Goal: Transaction & Acquisition: Purchase product/service

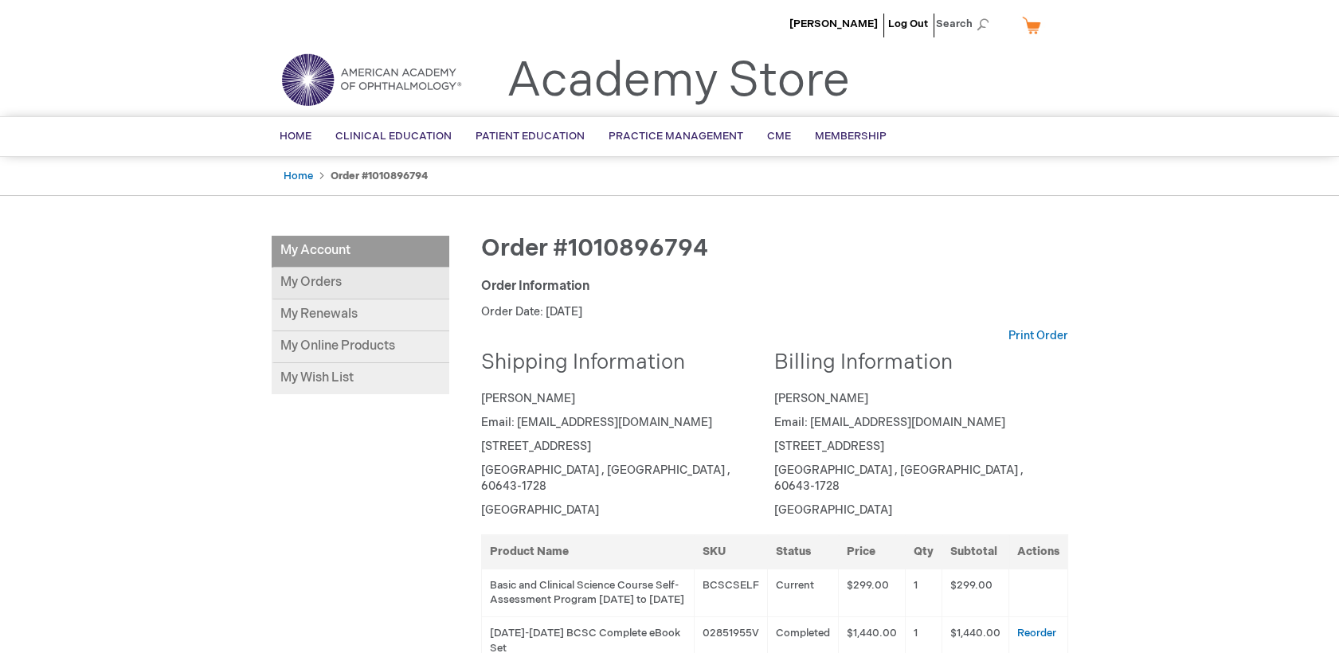
click at [345, 273] on link "My Orders" at bounding box center [361, 284] width 178 height 32
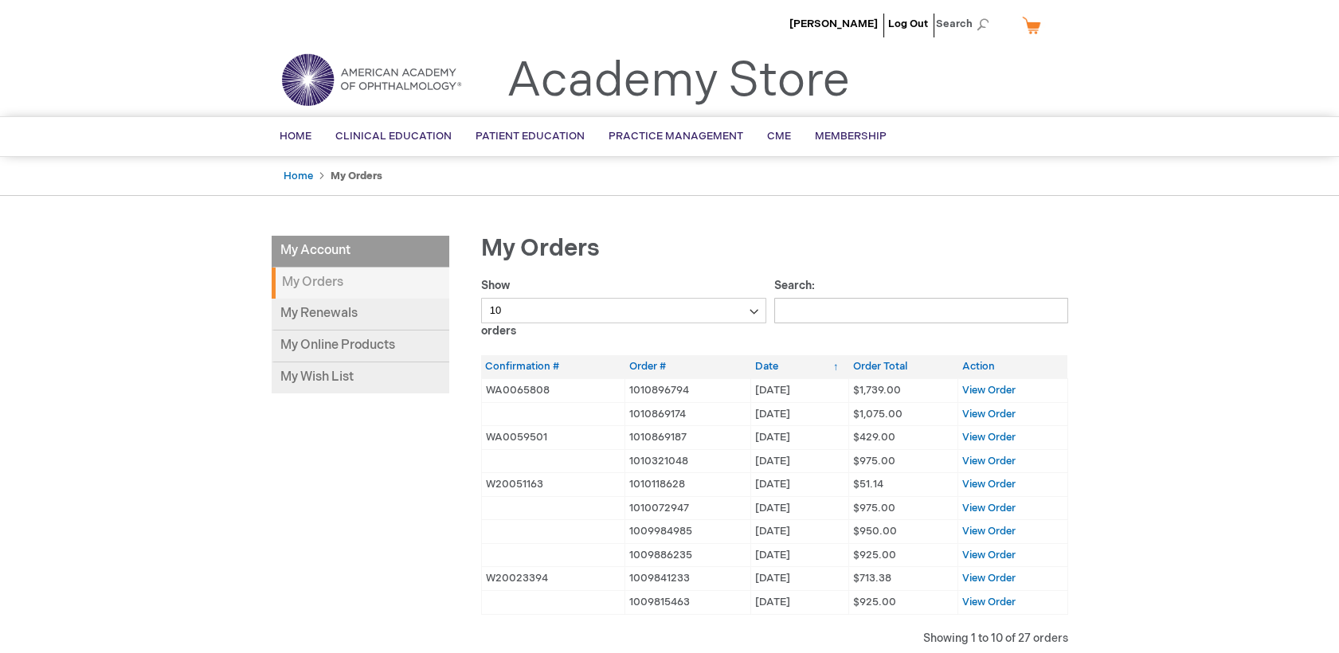
click at [378, 280] on strong "My Orders" at bounding box center [361, 283] width 178 height 31
click at [305, 342] on link "My Online Products" at bounding box center [361, 346] width 178 height 32
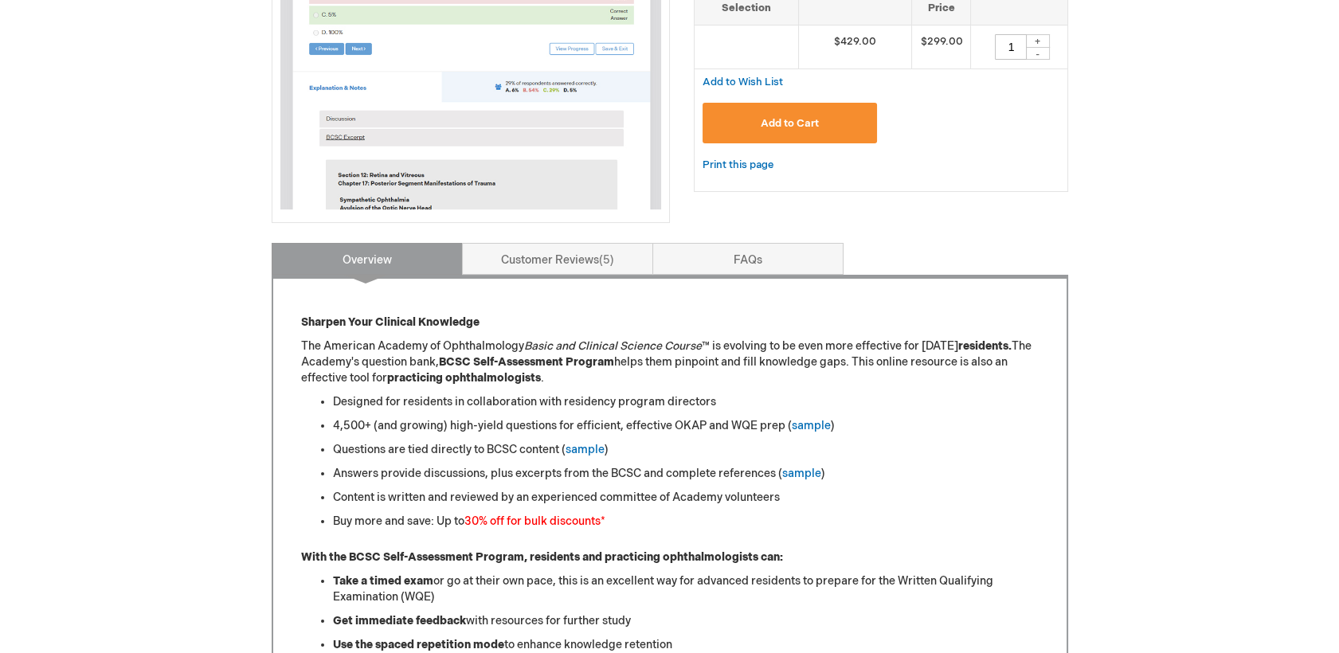
scroll to position [530, 0]
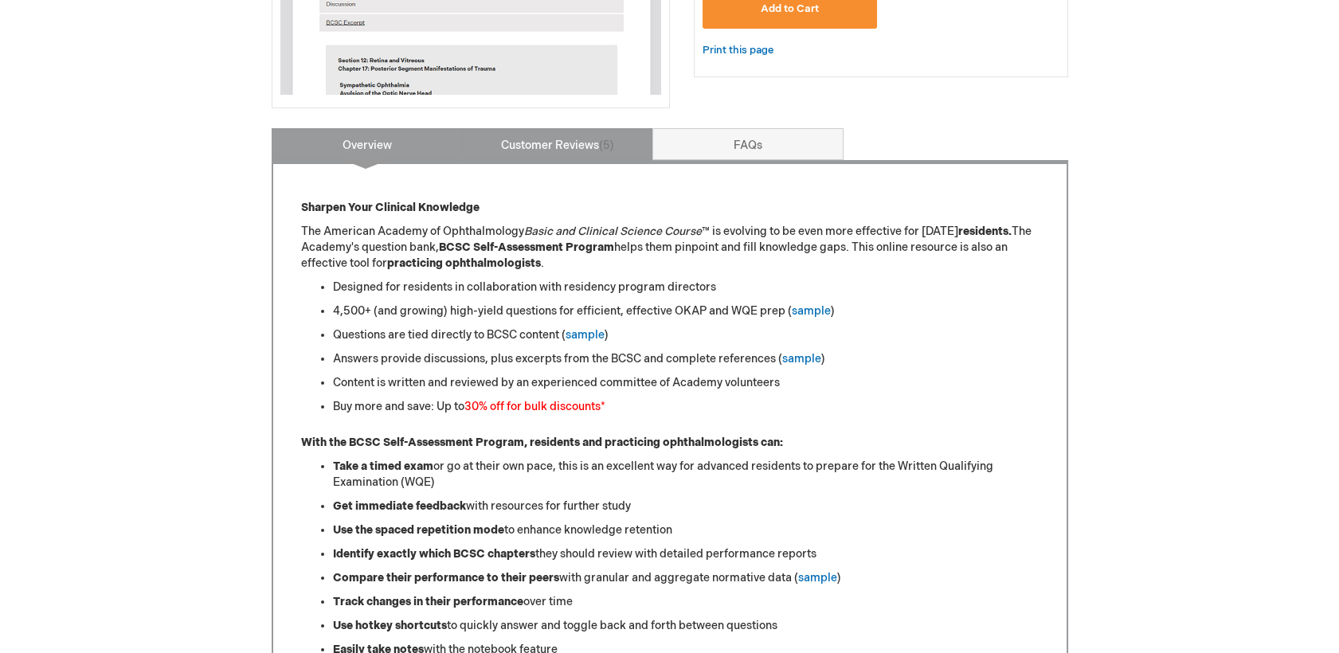
click at [505, 144] on link "Customer Reviews 5" at bounding box center [557, 144] width 191 height 32
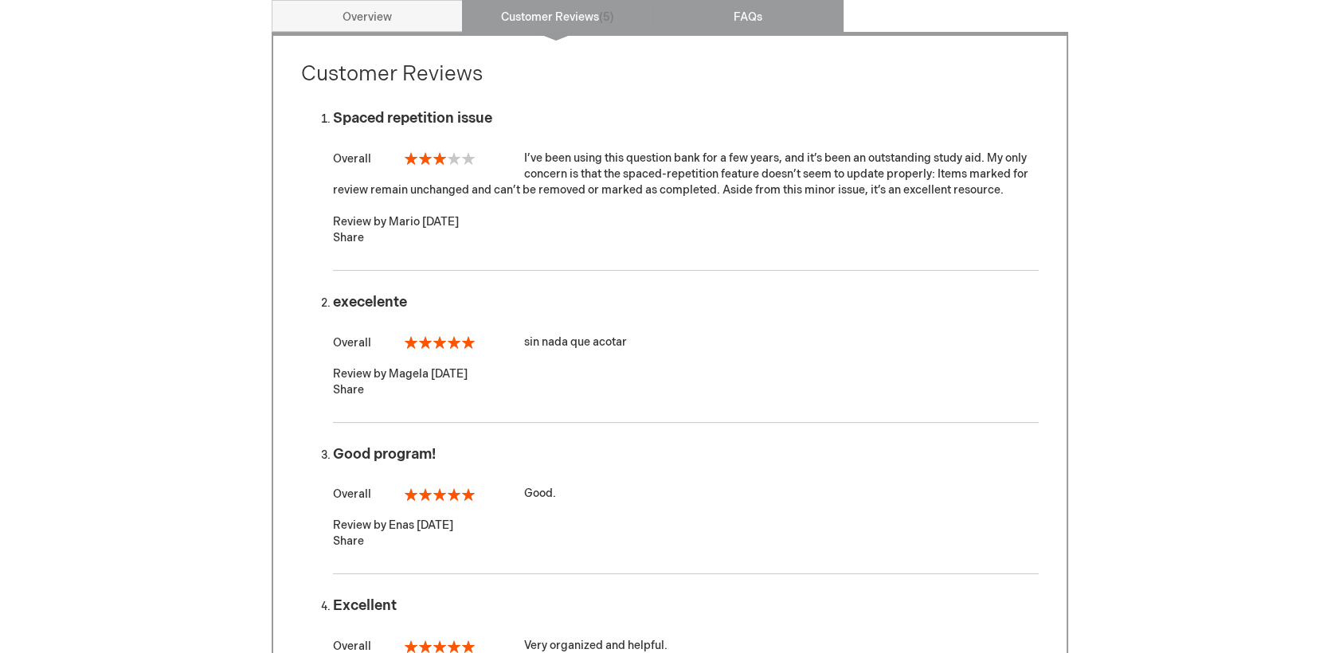
click at [792, 29] on link "FAQs" at bounding box center [747, 16] width 191 height 32
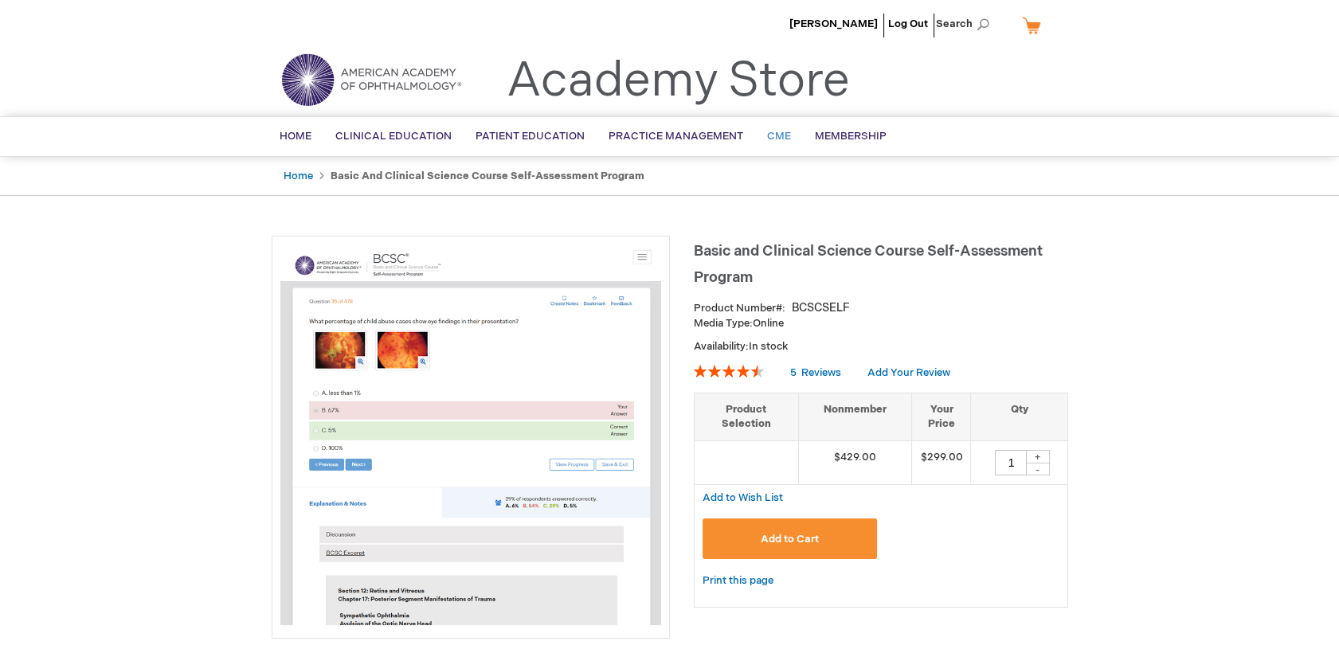
scroll to position [0, 0]
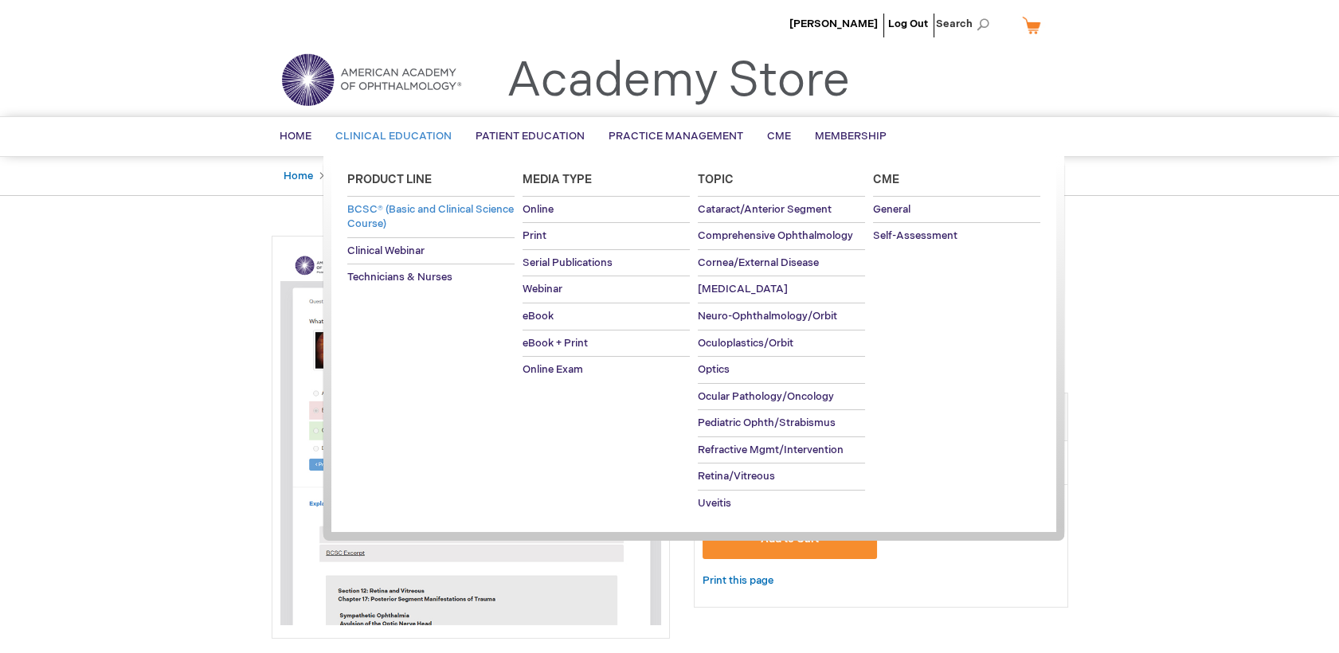
click at [383, 217] on span "BCSC® (Basic and Clinical Science Course)" at bounding box center [430, 217] width 166 height 28
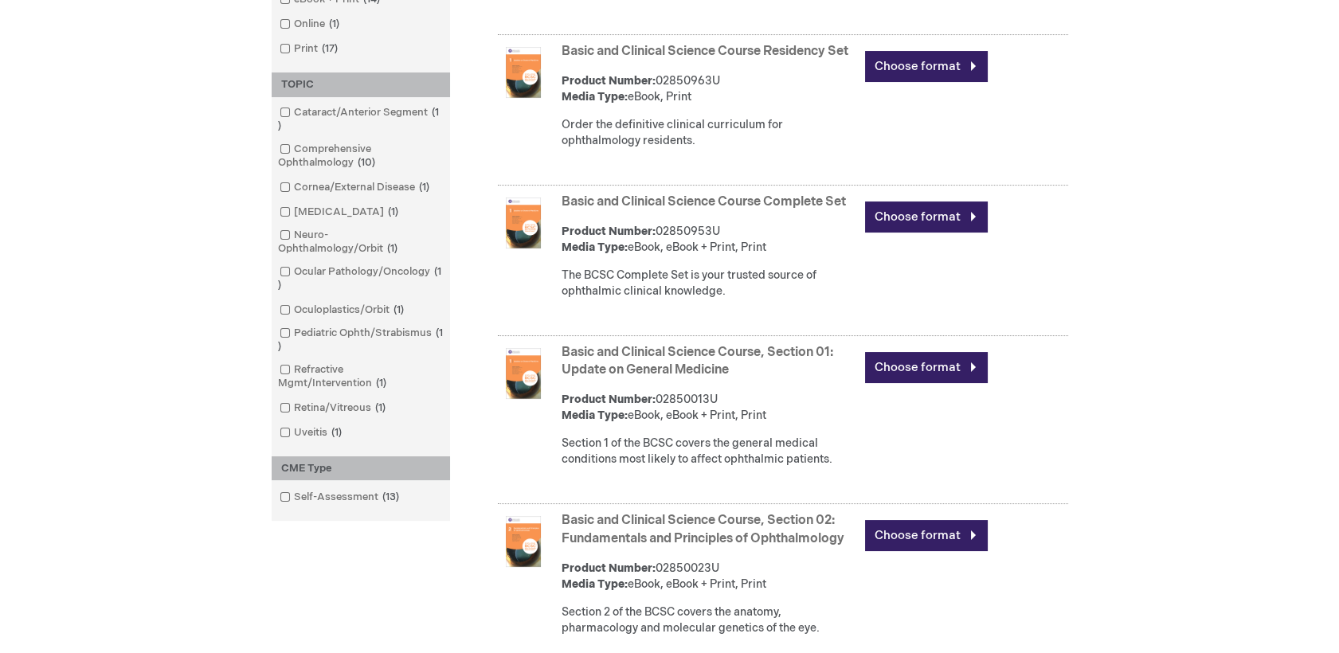
scroll to position [530, 0]
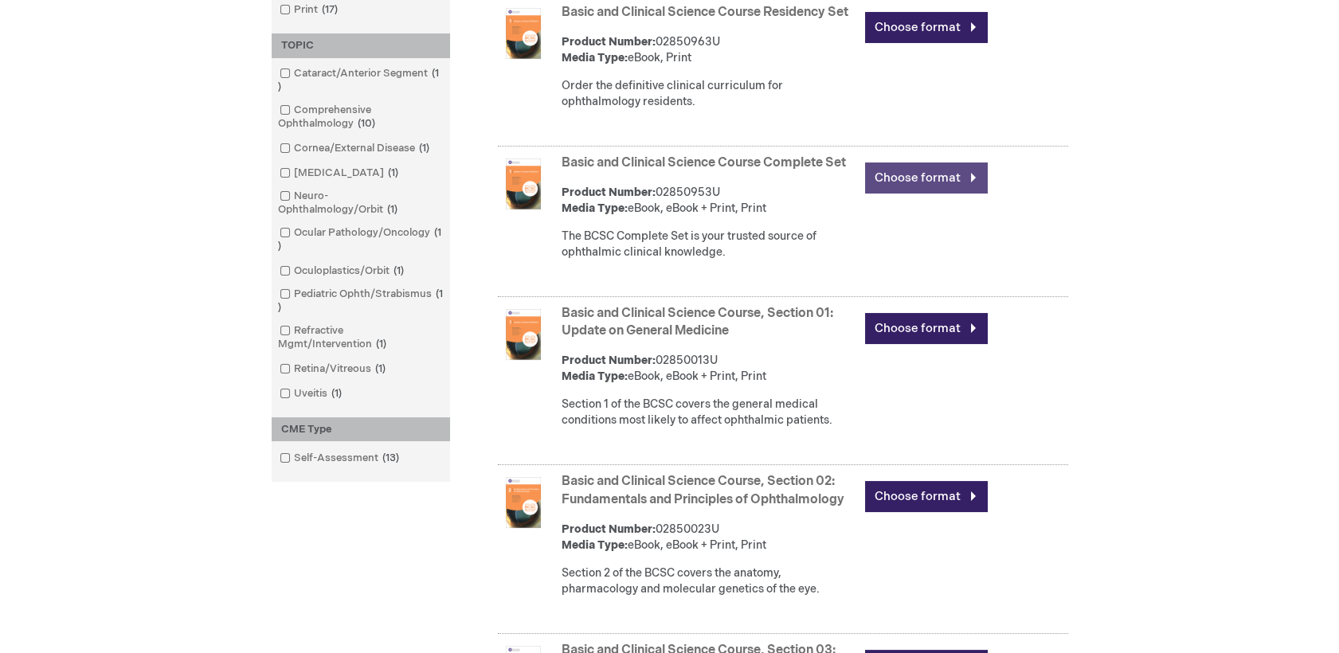
click at [904, 182] on link "Choose format" at bounding box center [926, 177] width 123 height 31
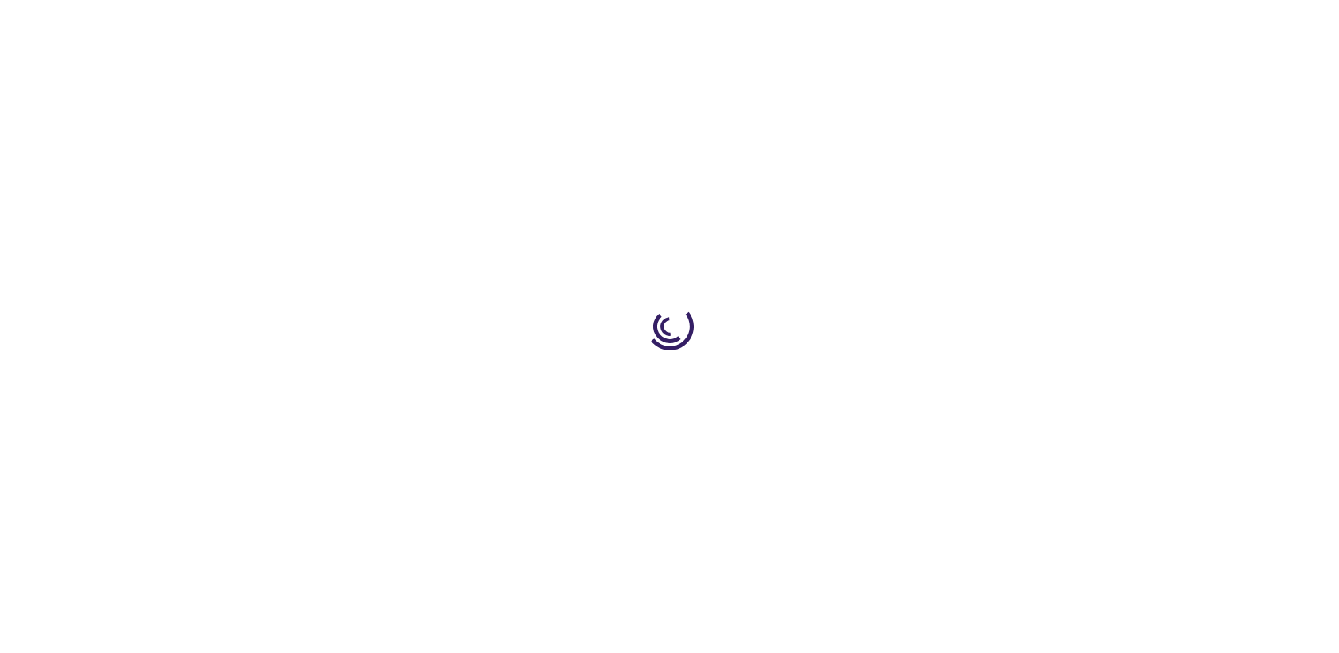
click at [905, 20] on div at bounding box center [669, 326] width 1339 height 653
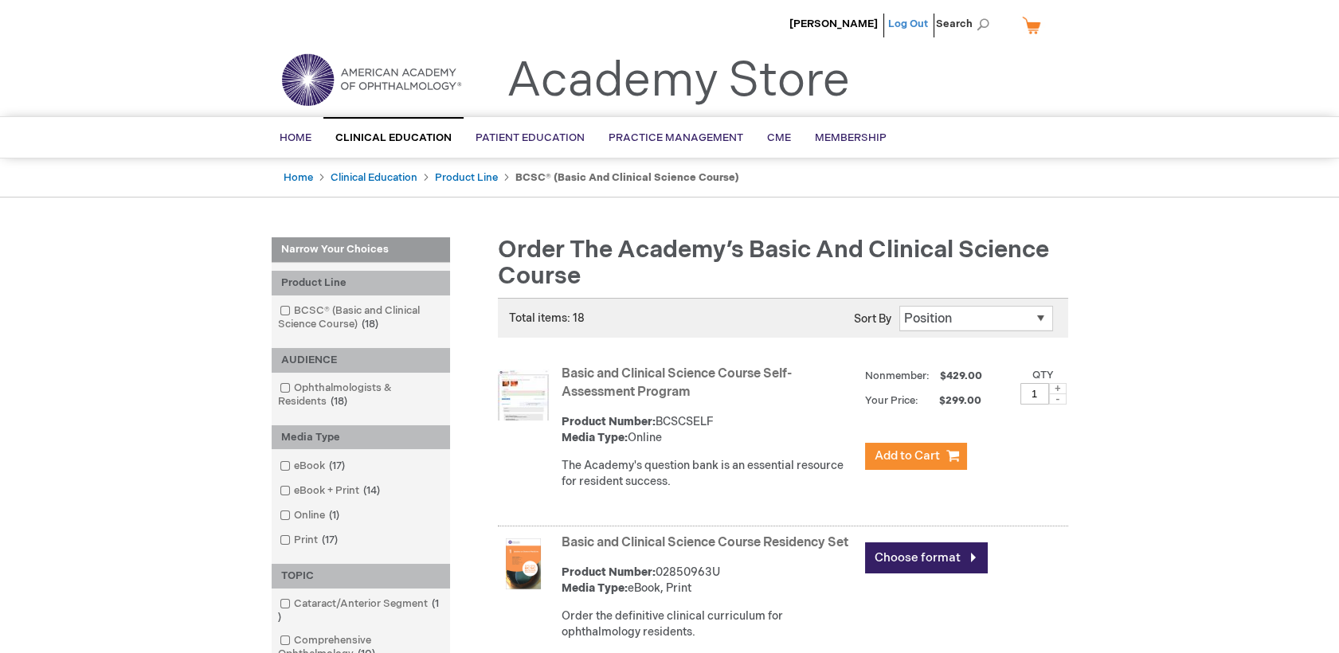
click at [895, 22] on link "Log Out" at bounding box center [908, 24] width 40 height 13
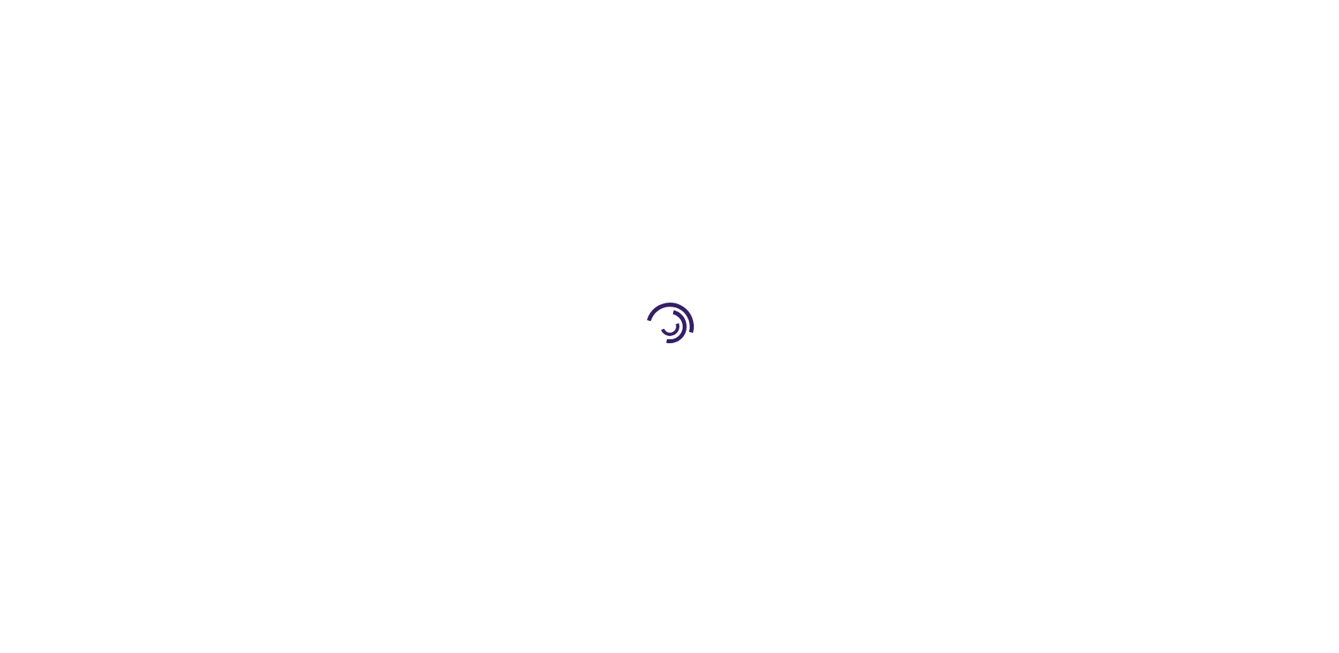
type input "0"
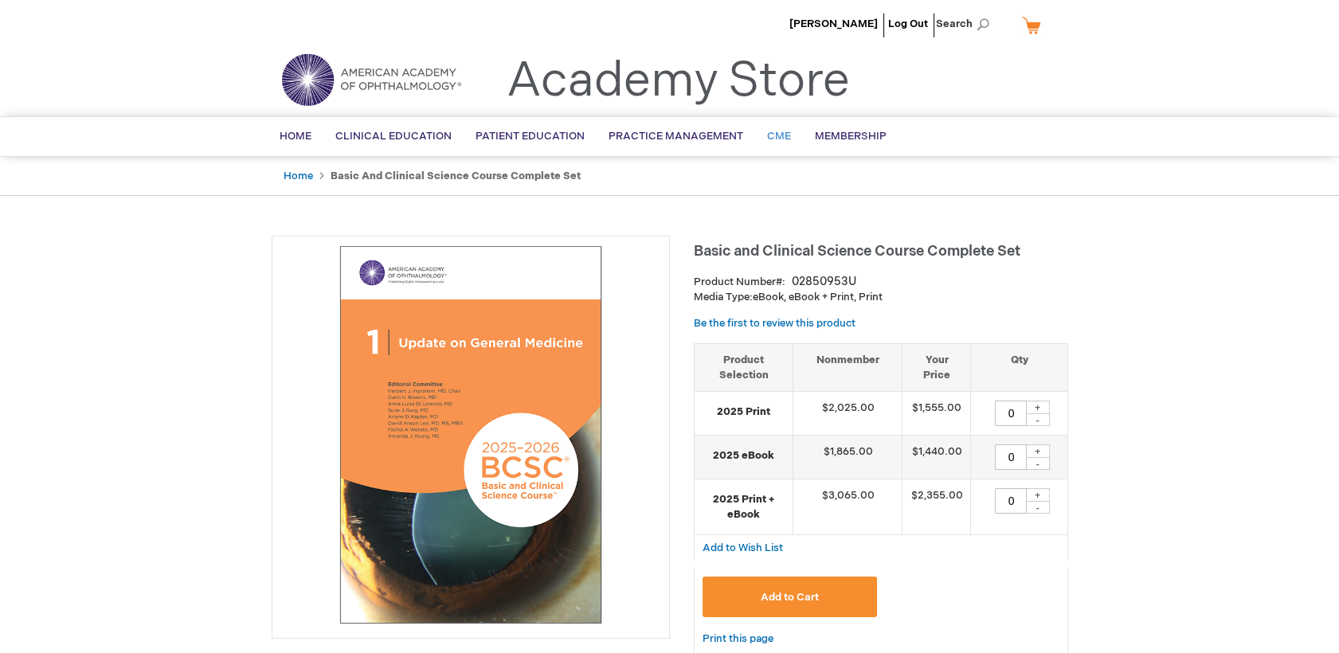
click at [769, 130] on span "CME" at bounding box center [779, 136] width 24 height 13
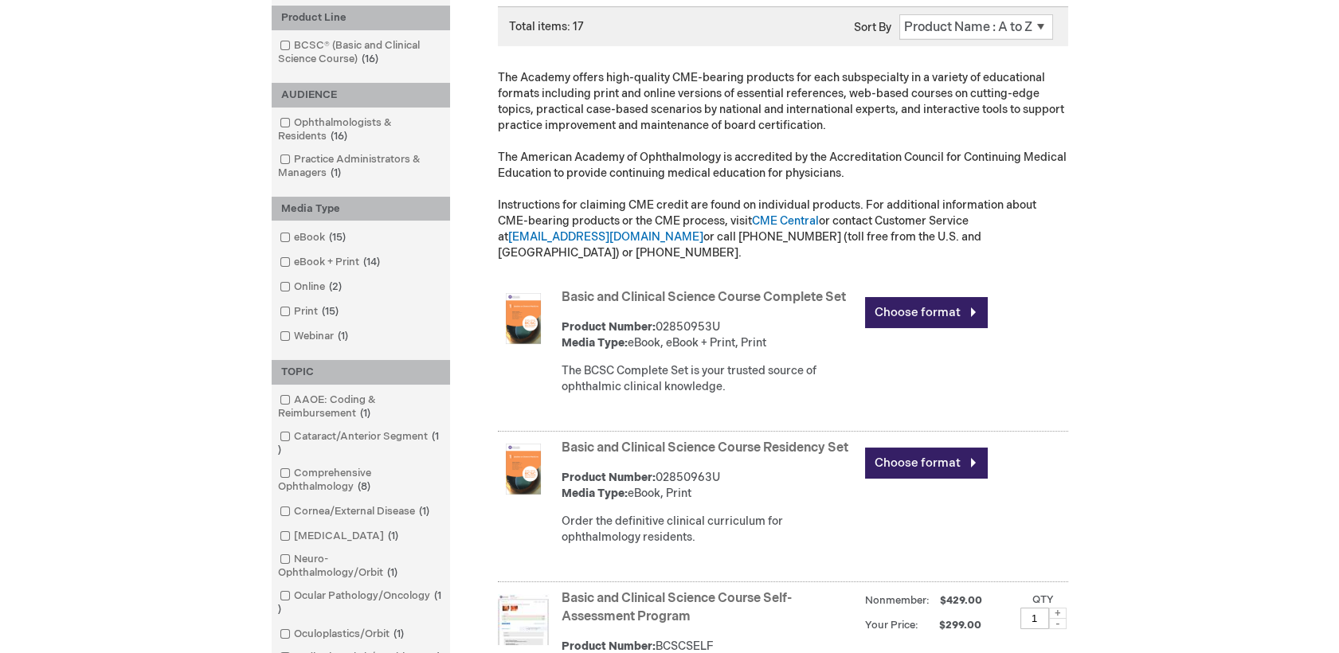
scroll to position [354, 0]
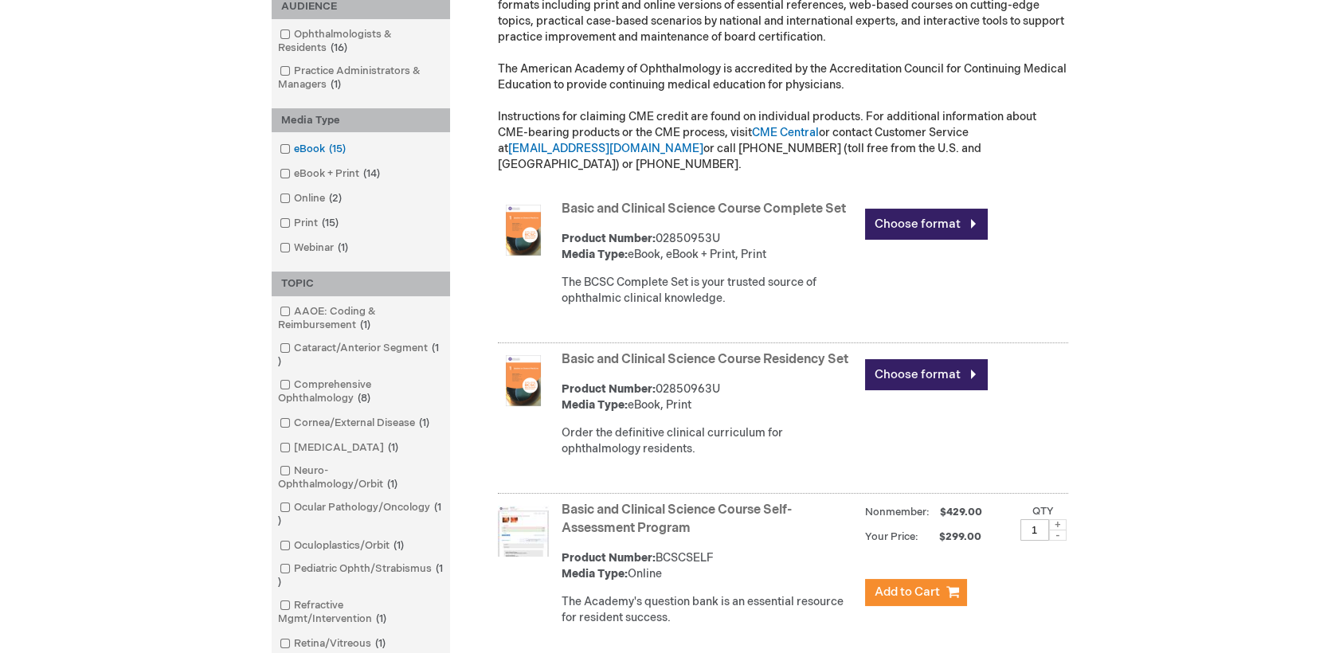
click at [317, 151] on link "eBook 15 items" at bounding box center [314, 149] width 76 height 15
